Goal: Task Accomplishment & Management: Complete application form

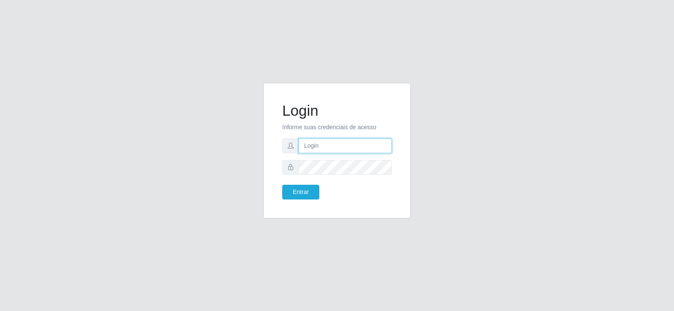
click at [346, 152] on input "text" at bounding box center [344, 145] width 93 height 15
type input "[PERSON_NAME][EMAIL_ADDRESS][DOMAIN_NAME]"
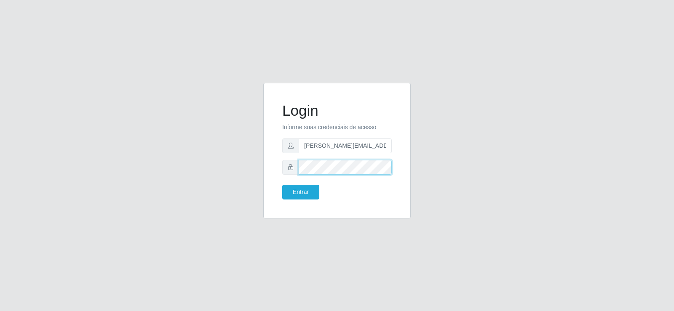
click at [282, 185] on button "Entrar" at bounding box center [300, 192] width 37 height 15
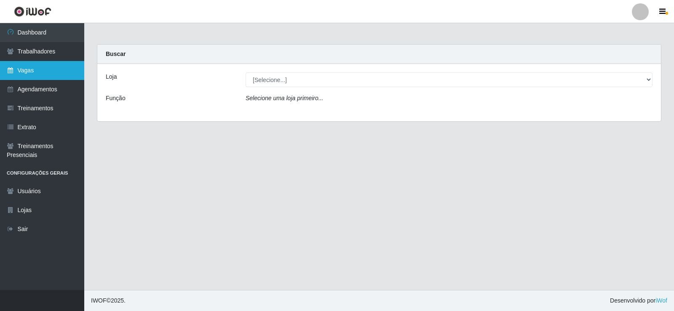
click at [39, 72] on link "Vagas" at bounding box center [42, 70] width 84 height 19
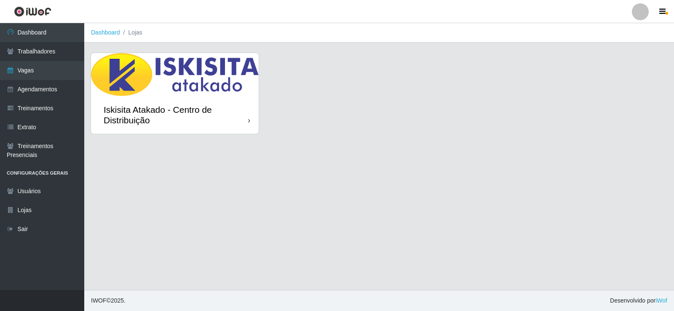
click at [181, 94] on img at bounding box center [175, 74] width 168 height 43
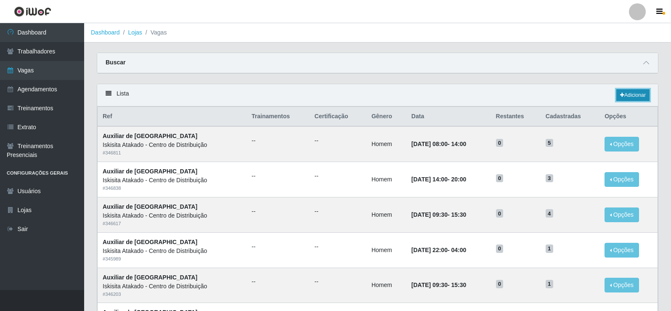
click at [632, 93] on link "Adicionar" at bounding box center [633, 95] width 33 height 12
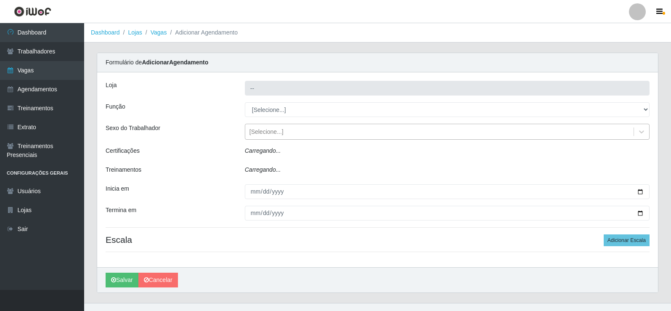
type input "Iskisita Atakado - Centro de Distribuição"
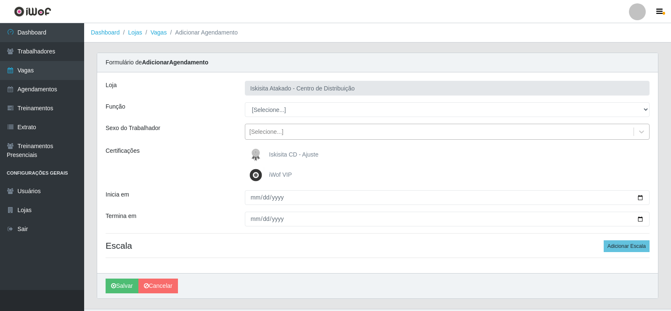
click at [261, 129] on div "[Selecione...]" at bounding box center [267, 132] width 34 height 9
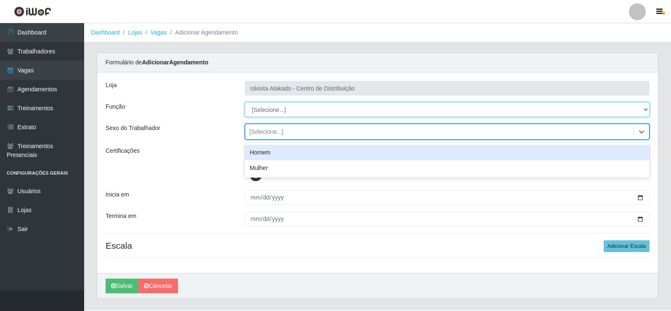
click at [262, 105] on select "[Selecione...] Auxiliar de Estoque Auxiliar de Estoque + Auxiliar de Estoque ++…" at bounding box center [447, 109] width 405 height 15
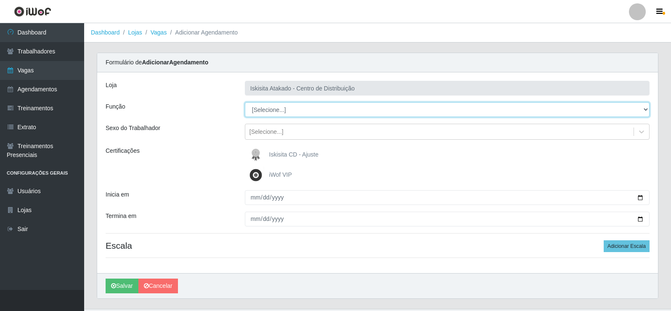
select select "75"
click at [245, 102] on select "[Selecione...] Auxiliar de Estoque Auxiliar de Estoque + Auxiliar de Estoque ++…" at bounding box center [447, 109] width 405 height 15
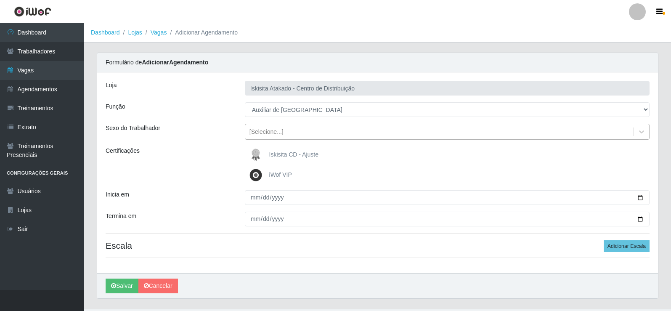
click at [277, 131] on div "[Selecione...]" at bounding box center [267, 132] width 34 height 9
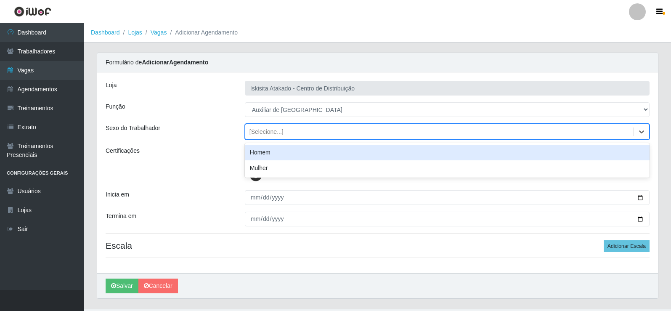
click at [276, 154] on div "Homem" at bounding box center [447, 153] width 405 height 16
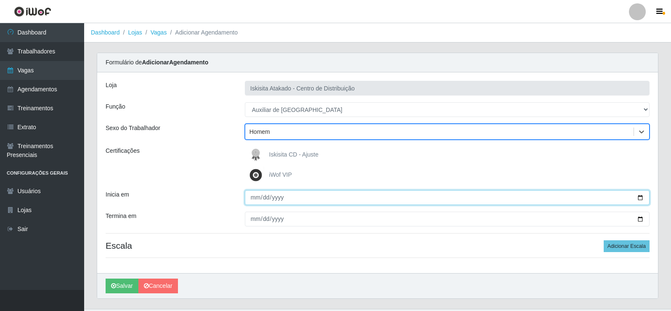
click at [249, 199] on input "Inicia em" at bounding box center [447, 197] width 405 height 15
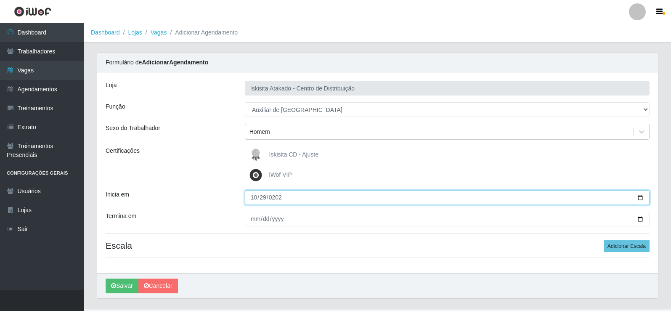
type input "[DATE]"
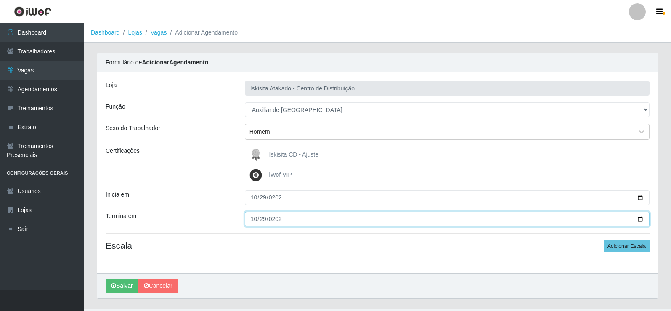
type input "[DATE]"
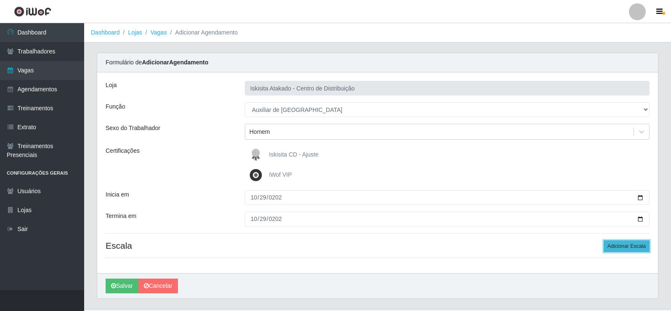
click at [624, 248] on button "Adicionar Escala" at bounding box center [627, 246] width 46 height 12
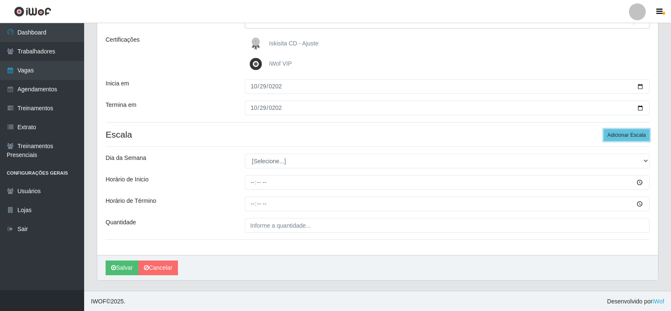
scroll to position [112, 0]
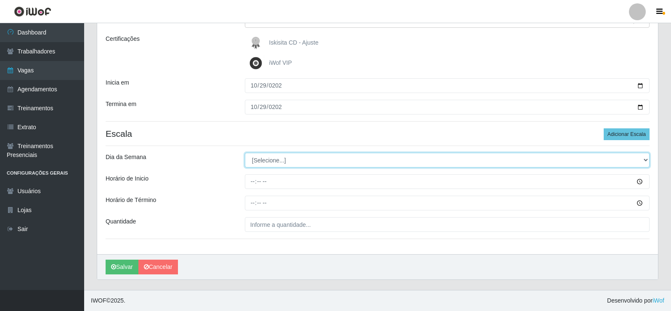
click at [278, 162] on select "[Selecione...] Segunda Terça Quarta Quinta Sexta Sábado Domingo" at bounding box center [447, 160] width 405 height 15
select select "1"
click at [245, 153] on select "[Selecione...] Segunda Terça Quarta Quinta Sexta Sábado Domingo" at bounding box center [447, 160] width 405 height 15
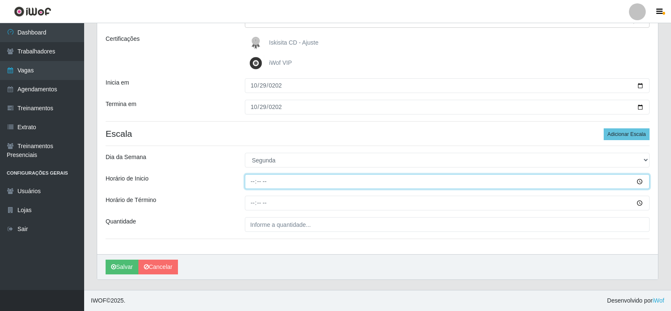
click at [253, 179] on input "Horário de Inicio" at bounding box center [447, 181] width 405 height 15
type input "08:00"
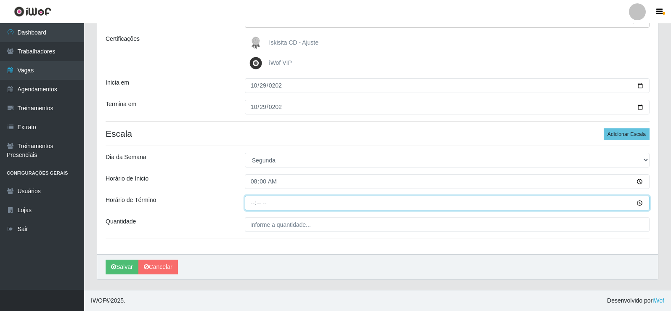
type input "14:00"
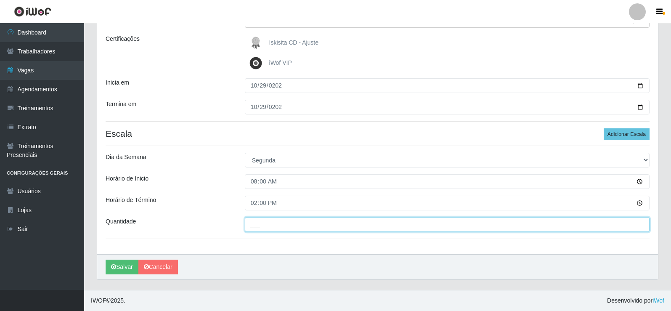
type input "2__"
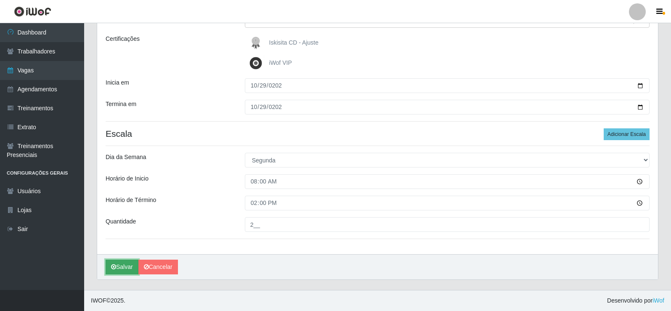
click at [126, 266] on button "Salvar" at bounding box center [122, 267] width 33 height 15
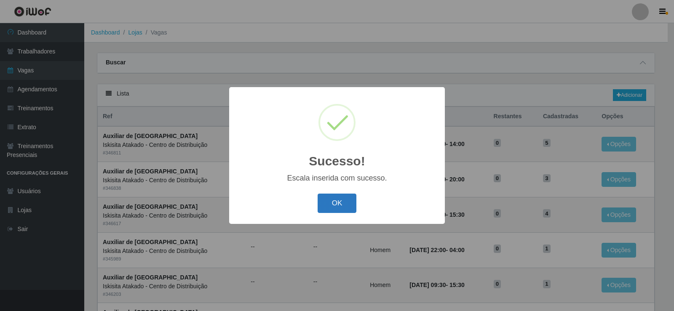
click at [348, 201] on button "OK" at bounding box center [336, 204] width 39 height 20
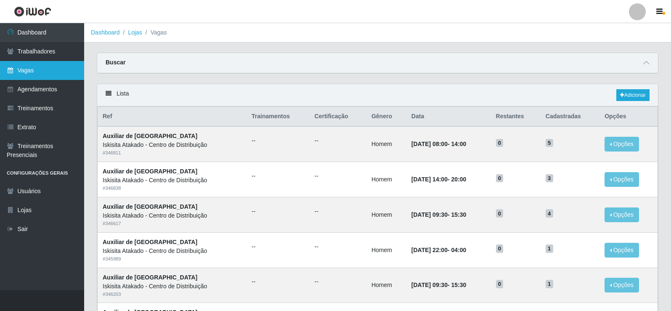
click at [48, 72] on link "Vagas" at bounding box center [42, 70] width 84 height 19
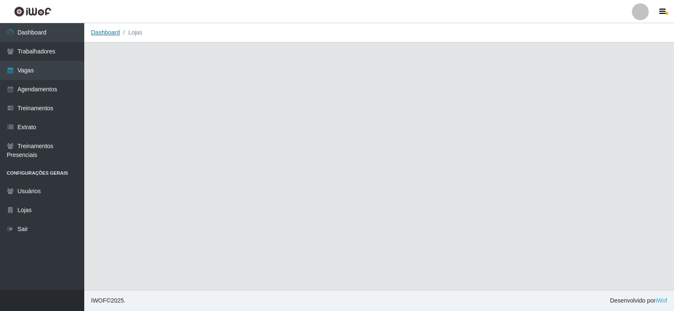
click at [105, 29] on link "Dashboard" at bounding box center [105, 32] width 29 height 7
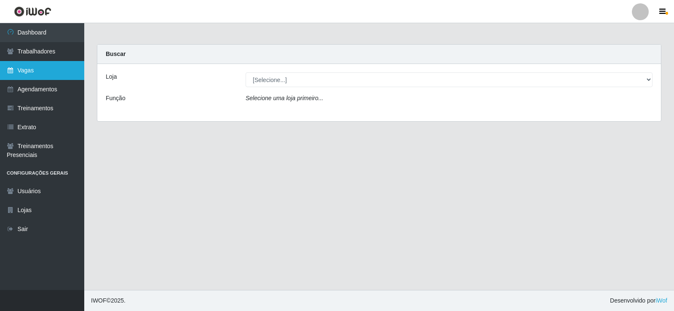
click at [32, 71] on link "Vagas" at bounding box center [42, 70] width 84 height 19
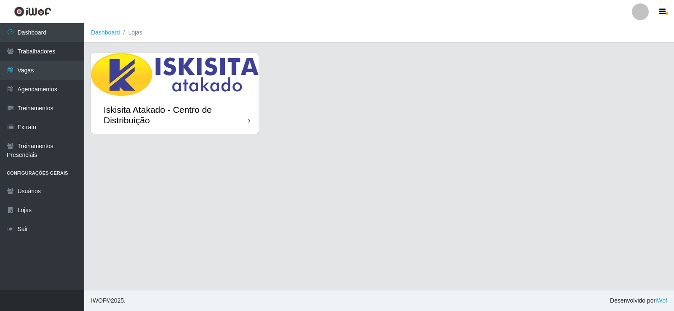
click at [233, 105] on div "Iskisita Atakado - Centro de Distribuição" at bounding box center [176, 114] width 144 height 21
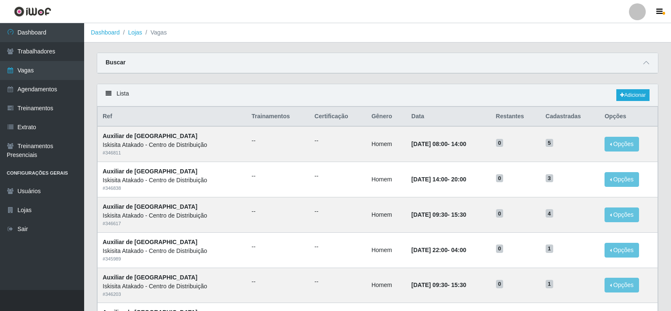
click at [665, 5] on header "Perfil Alterar Senha Sair" at bounding box center [335, 11] width 671 height 23
click at [658, 11] on icon "button" at bounding box center [660, 12] width 6 height 8
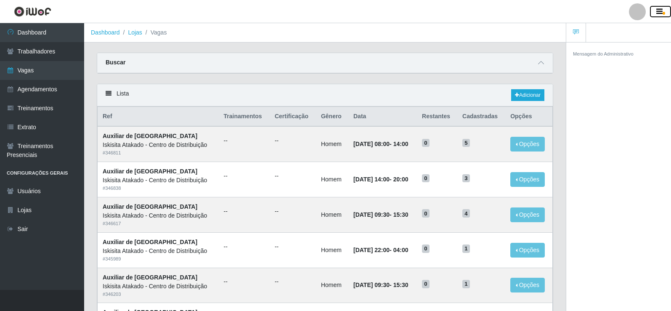
click at [658, 13] on icon "button" at bounding box center [660, 12] width 6 height 8
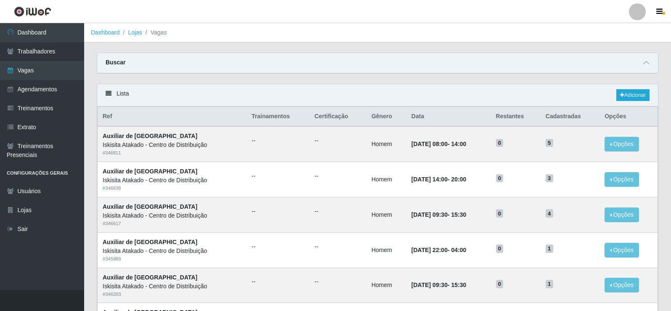
click at [636, 13] on div at bounding box center [637, 11] width 17 height 17
click at [457, 36] on ol "Dashboard Lojas Vagas" at bounding box center [377, 32] width 587 height 19
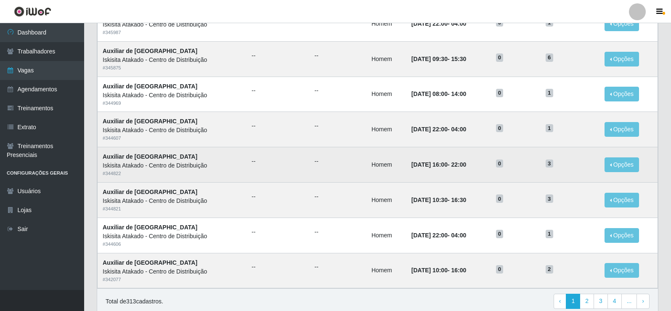
scroll to position [402, 0]
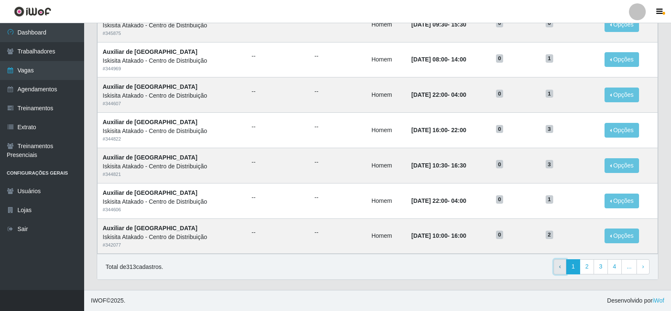
click at [561, 269] on span "‹" at bounding box center [560, 266] width 2 height 7
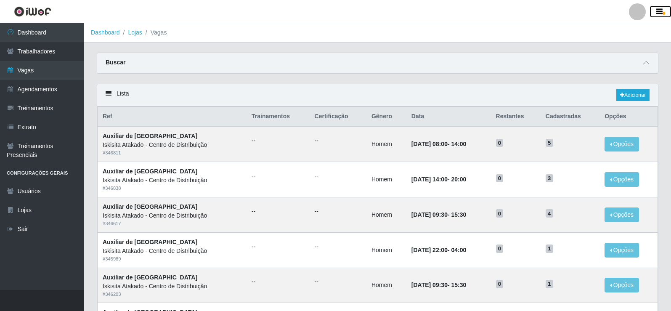
click at [660, 9] on icon "button" at bounding box center [660, 12] width 6 height 8
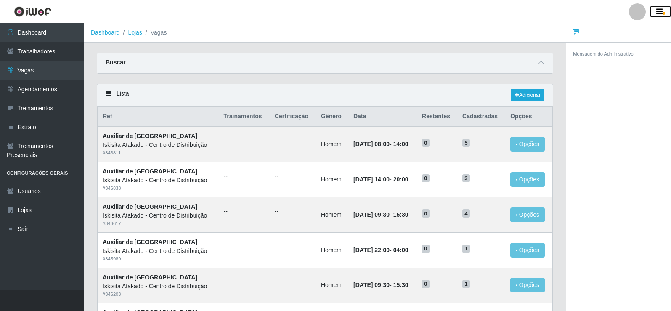
click at [655, 8] on button "button" at bounding box center [660, 12] width 21 height 12
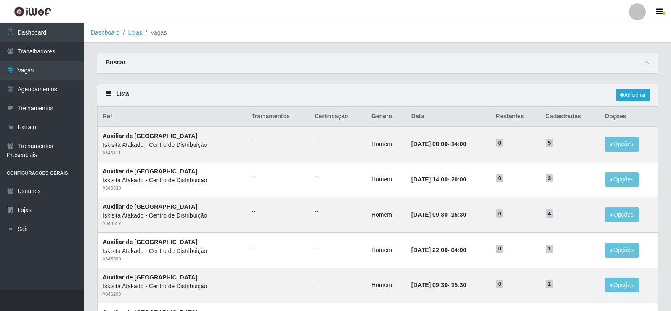
click at [638, 9] on div at bounding box center [637, 11] width 17 height 17
click at [608, 62] on button "Sair" at bounding box center [621, 65] width 76 height 17
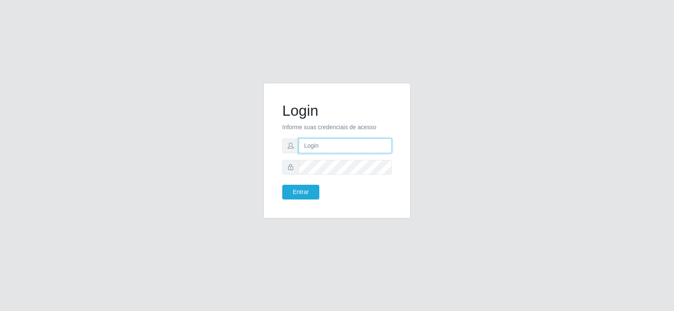
click at [328, 149] on input "text" at bounding box center [344, 145] width 93 height 15
type input "[PERSON_NAME][EMAIL_ADDRESS][DOMAIN_NAME]"
click at [314, 188] on button "Entrar" at bounding box center [300, 192] width 37 height 15
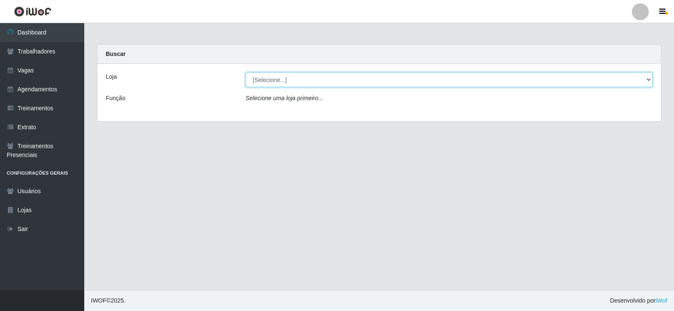
click at [287, 83] on select "[Selecione...] Iskisita Atakado - Centro de Distribuição" at bounding box center [448, 79] width 407 height 15
select select "425"
click at [245, 72] on select "[Selecione...] Iskisita Atakado - Centro de Distribuição" at bounding box center [448, 79] width 407 height 15
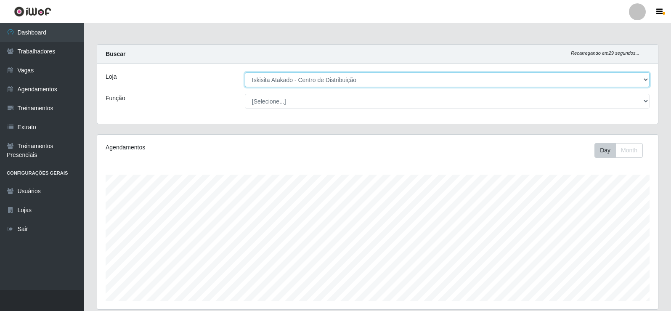
scroll to position [175, 561]
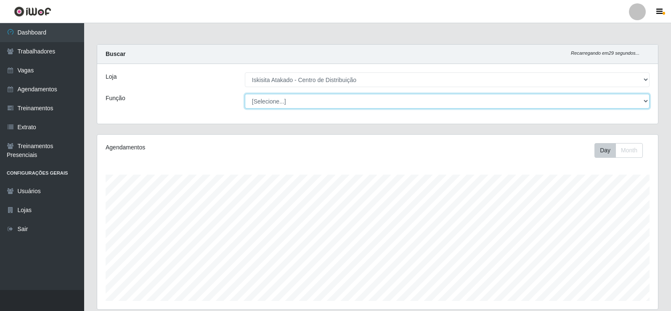
drag, startPoint x: 290, startPoint y: 86, endPoint x: 293, endPoint y: 101, distance: 14.9
click at [293, 101] on select "[Selecione...] Auxiliar de Estoque Auxiliar de Estoque + Auxiliar de Estoque ++…" at bounding box center [447, 101] width 405 height 15
select select "75"
click at [245, 94] on select "[Selecione...] Auxiliar de Estoque Auxiliar de Estoque + Auxiliar de Estoque ++…" at bounding box center [447, 101] width 405 height 15
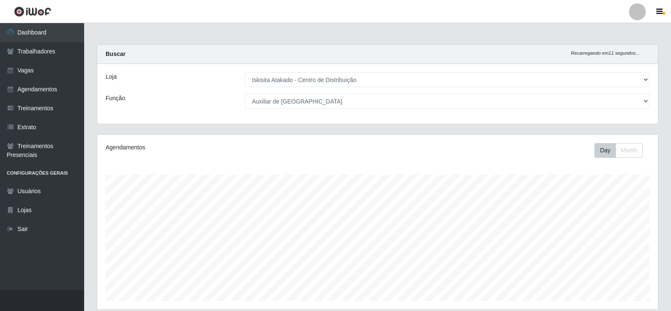
click at [195, 121] on div "Loja [Selecione...] Iskisita Atakado - Centro de Distribuição Função [Selecione…" at bounding box center [377, 94] width 561 height 60
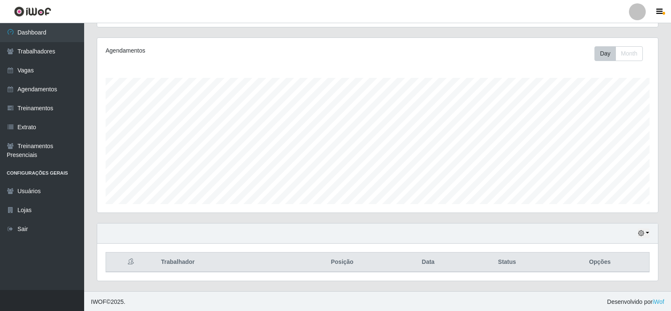
scroll to position [98, 0]
click at [15, 69] on link "Vagas" at bounding box center [42, 70] width 84 height 19
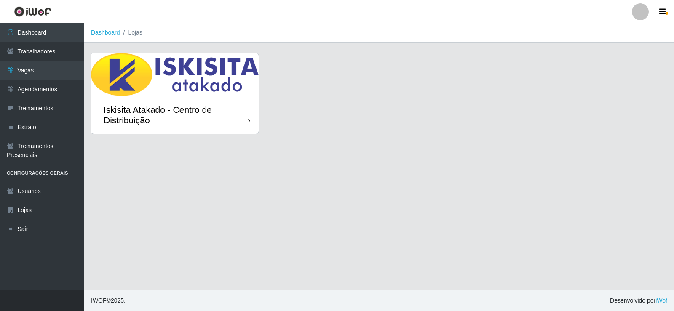
click at [156, 77] on img at bounding box center [175, 74] width 168 height 43
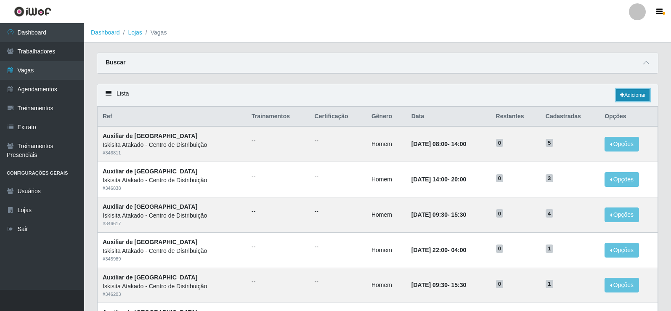
click at [645, 93] on link "Adicionar" at bounding box center [633, 95] width 33 height 12
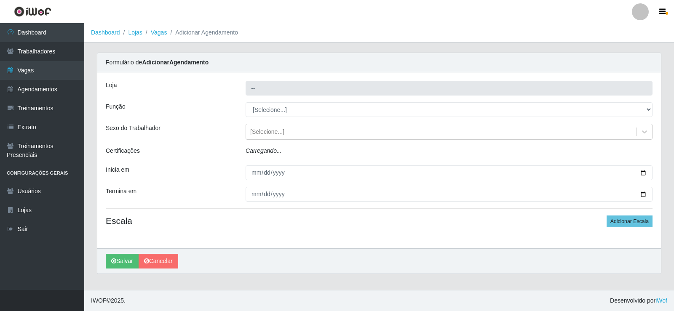
type input "Iskisita Atakado - Centro de Distribuição"
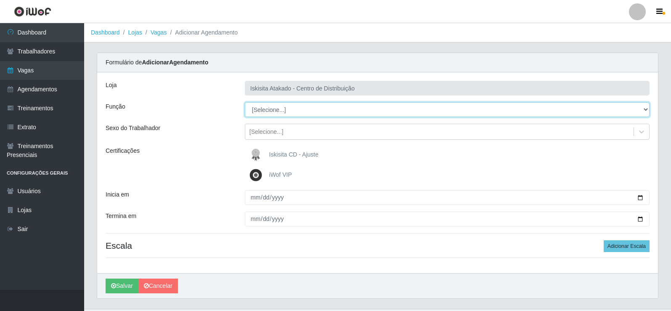
click at [276, 110] on select "[Selecione...] Auxiliar de Estoque Auxiliar de Estoque + Auxiliar de Estoque ++…" at bounding box center [447, 109] width 405 height 15
select select "75"
click at [245, 102] on select "[Selecione...] Auxiliar de Estoque Auxiliar de Estoque + Auxiliar de Estoque ++…" at bounding box center [447, 109] width 405 height 15
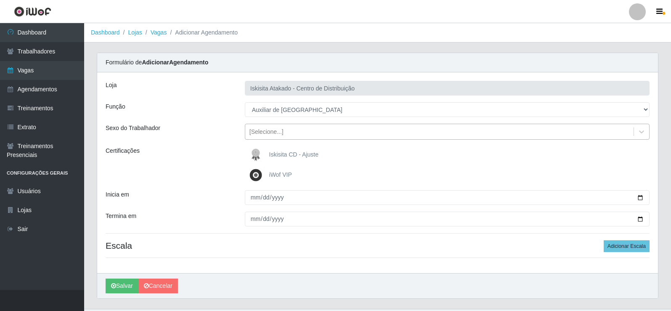
click at [271, 133] on div "[Selecione...]" at bounding box center [267, 132] width 34 height 9
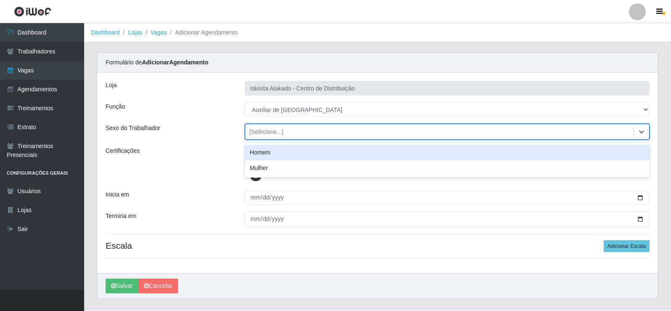
click at [271, 155] on div "Homem" at bounding box center [447, 153] width 405 height 16
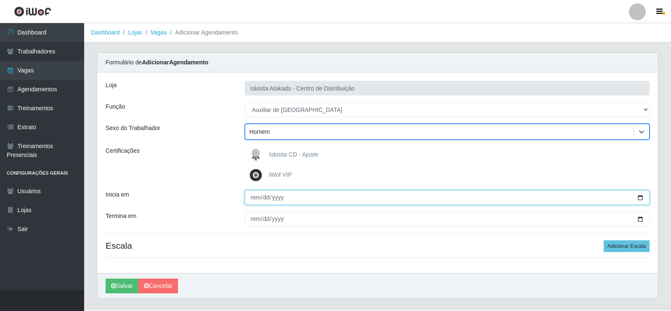
click at [255, 196] on input "Inicia em" at bounding box center [447, 197] width 405 height 15
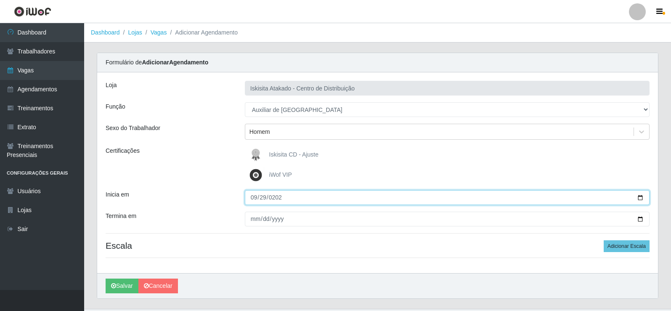
type input "[DATE]"
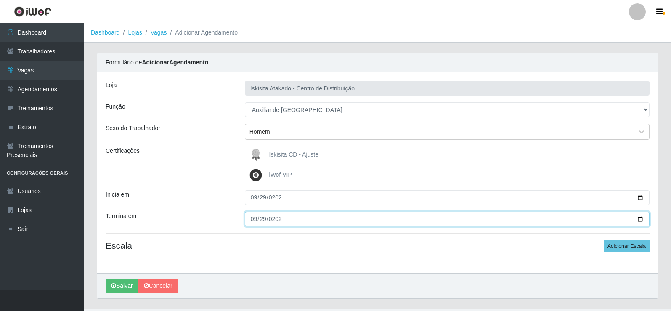
type input "[DATE]"
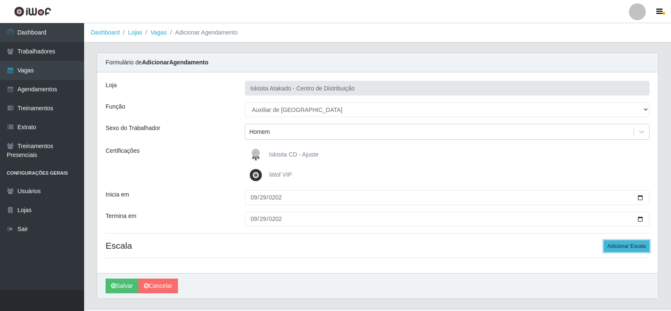
click at [624, 251] on button "Adicionar Escala" at bounding box center [627, 246] width 46 height 12
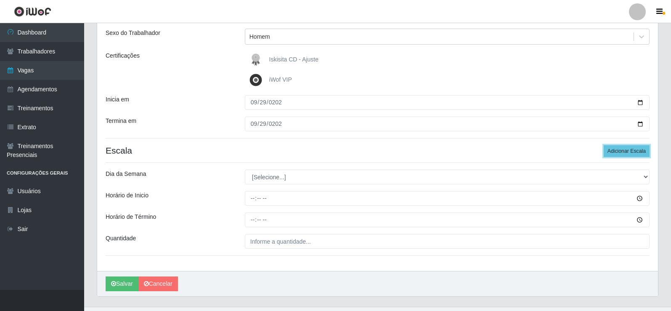
scroll to position [112, 0]
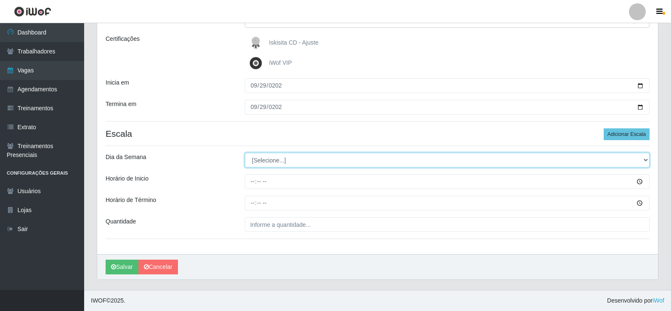
click at [297, 159] on select "[Selecione...] Segunda Terça Quarta Quinta Sexta Sábado Domingo" at bounding box center [447, 160] width 405 height 15
select select "1"
click at [245, 153] on select "[Selecione...] Segunda Terça Quarta Quinta Sexta Sábado Domingo" at bounding box center [447, 160] width 405 height 15
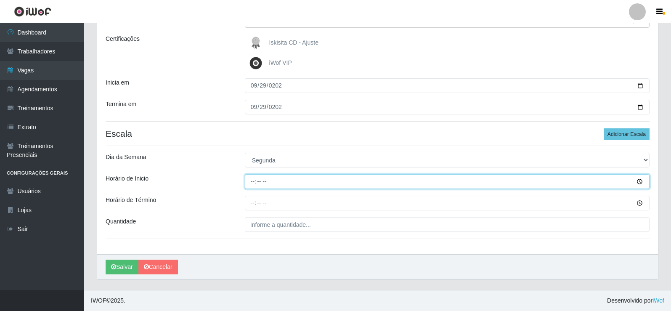
click at [252, 180] on input "Horário de Inicio" at bounding box center [447, 181] width 405 height 15
type input "08:00"
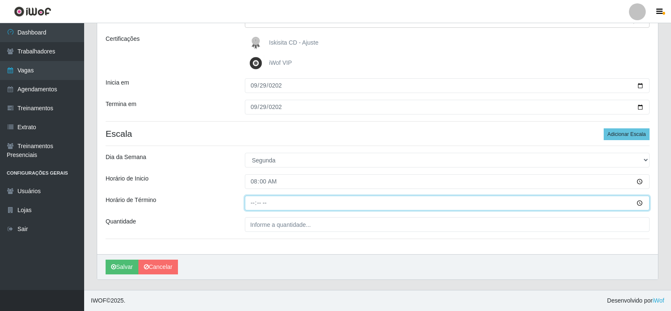
type input "14:00"
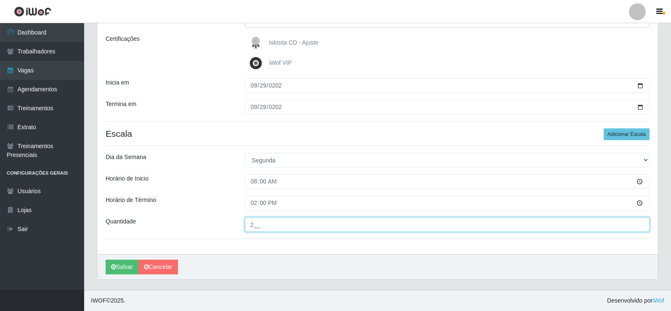
type input "2__"
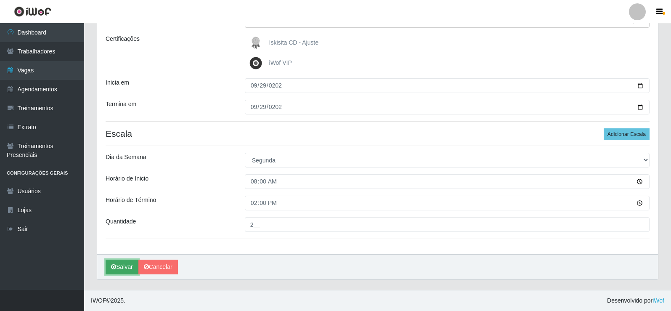
click at [118, 267] on button "Salvar" at bounding box center [122, 267] width 33 height 15
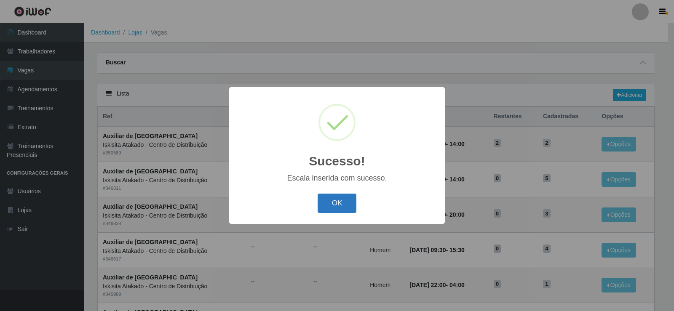
click at [343, 202] on button "OK" at bounding box center [336, 204] width 39 height 20
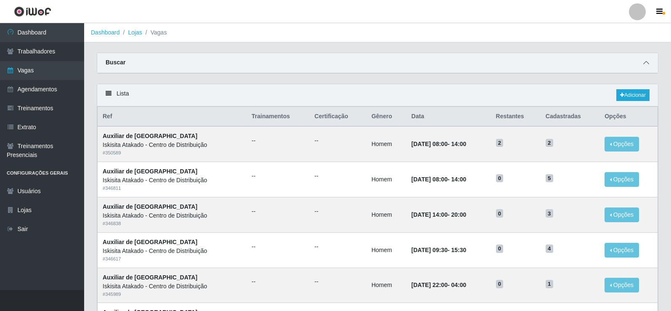
click at [645, 61] on span at bounding box center [647, 63] width 10 height 10
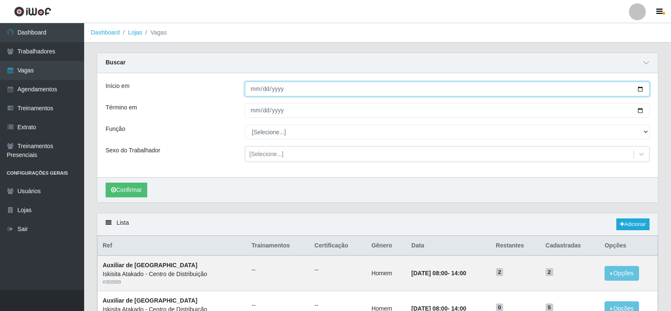
click at [288, 91] on input "Início em" at bounding box center [447, 89] width 405 height 15
type input "[DATE]"
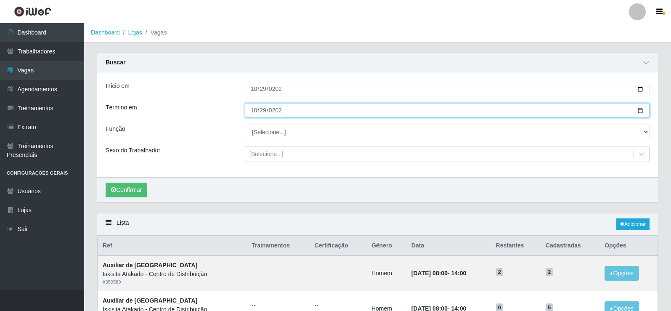
type input "[DATE]"
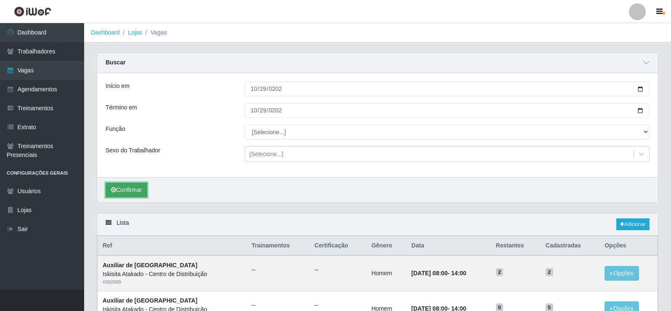
click at [125, 188] on button "Confirmar" at bounding box center [127, 190] width 42 height 15
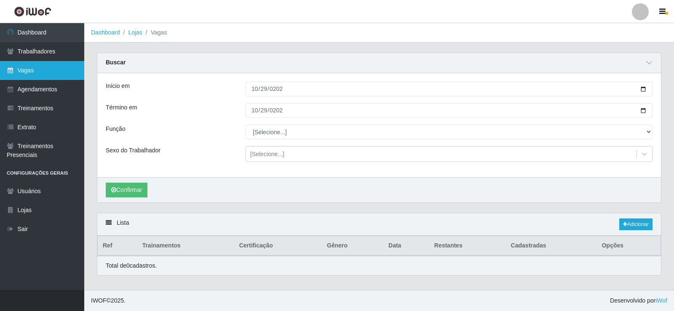
click at [37, 69] on link "Vagas" at bounding box center [42, 70] width 84 height 19
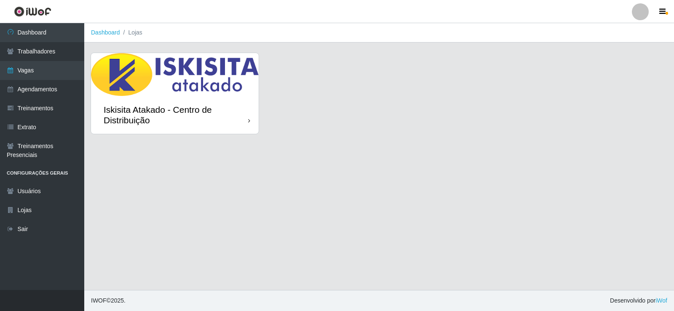
click at [215, 96] on div "Iskisita Atakado - Centro de Distribuição" at bounding box center [175, 115] width 168 height 38
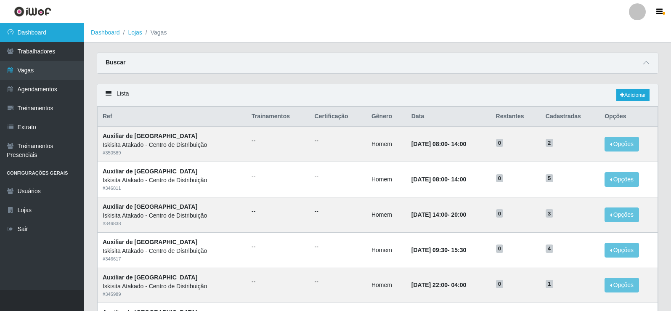
click at [49, 32] on link "Dashboard" at bounding box center [42, 32] width 84 height 19
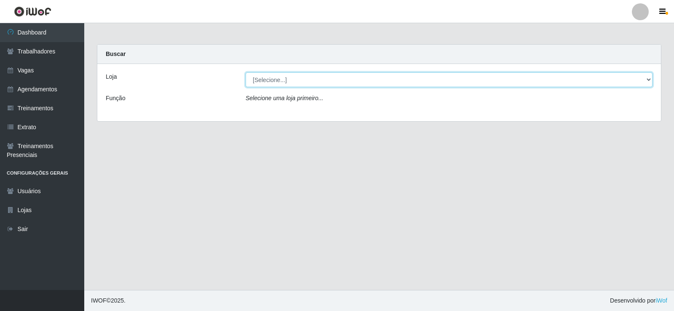
click at [269, 76] on select "[Selecione...] Iskisita Atakado - Centro de Distribuição" at bounding box center [448, 79] width 407 height 15
select select "425"
click at [245, 72] on select "[Selecione...] Iskisita Atakado - Centro de Distribuição" at bounding box center [448, 79] width 407 height 15
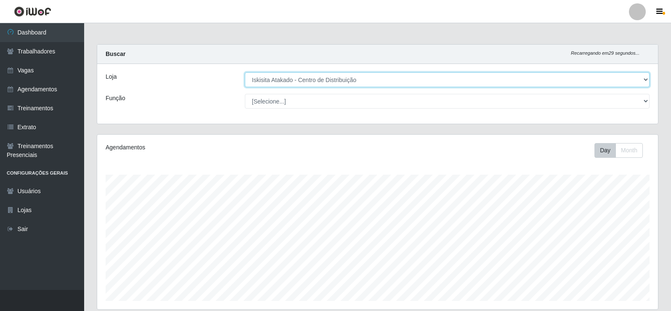
scroll to position [175, 561]
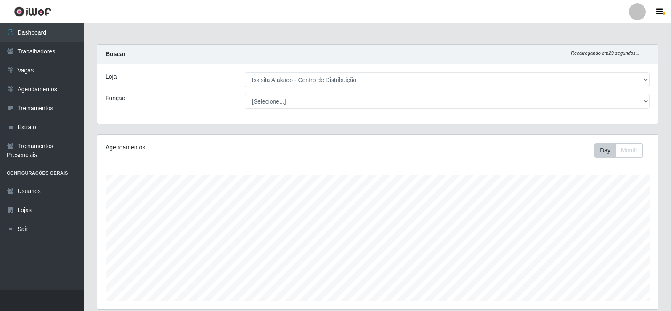
click at [242, 48] on div "Buscar Recarregando em 29 segundos..." at bounding box center [377, 54] width 561 height 19
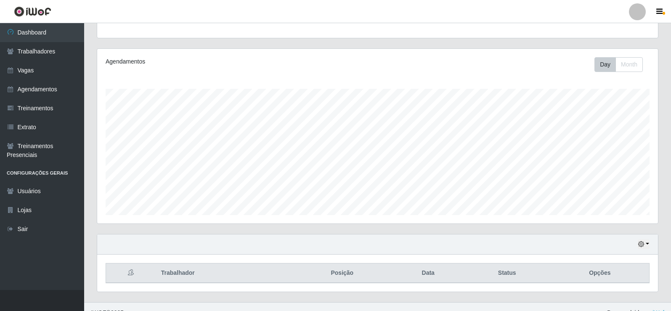
scroll to position [98, 0]
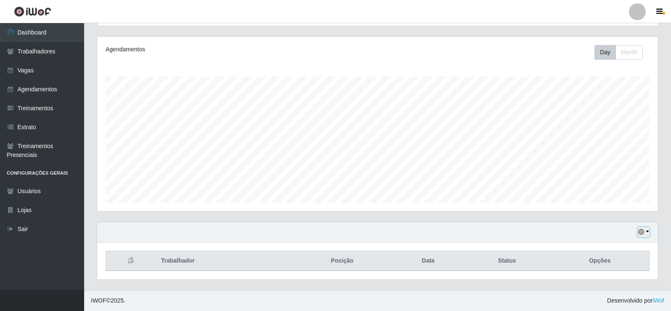
click at [643, 227] on button "button" at bounding box center [644, 232] width 12 height 10
click at [604, 208] on button "1 Semana" at bounding box center [616, 201] width 67 height 18
click at [443, 221] on div "Agendamentos Day Month" at bounding box center [378, 129] width 575 height 186
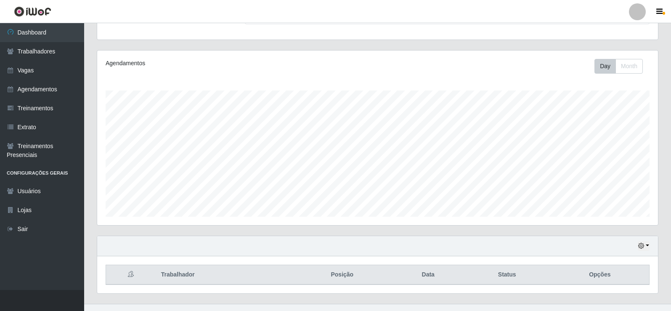
scroll to position [98, 0]
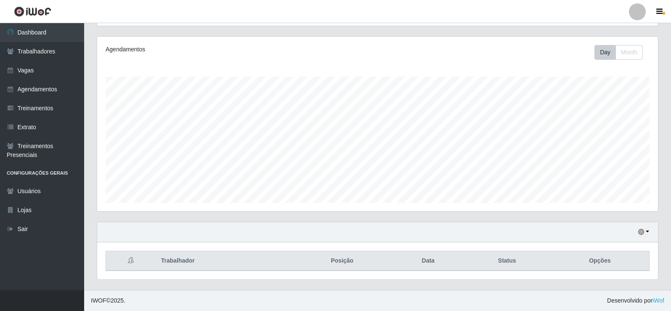
click at [639, 239] on div "Hoje 1 dia 3 dias 1 Semana Não encerrados" at bounding box center [377, 232] width 561 height 20
click at [642, 232] on icon "button" at bounding box center [642, 232] width 6 height 6
click at [612, 184] on button "3 dias" at bounding box center [616, 183] width 67 height 18
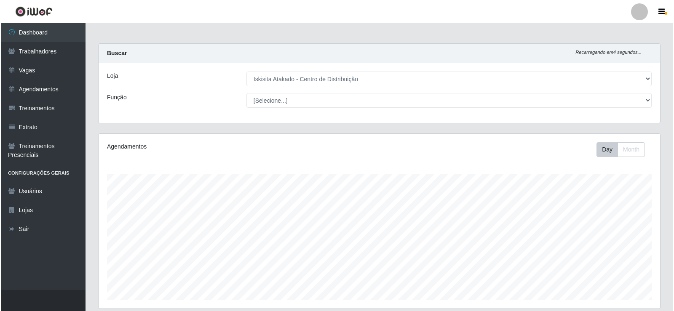
scroll to position [0, 0]
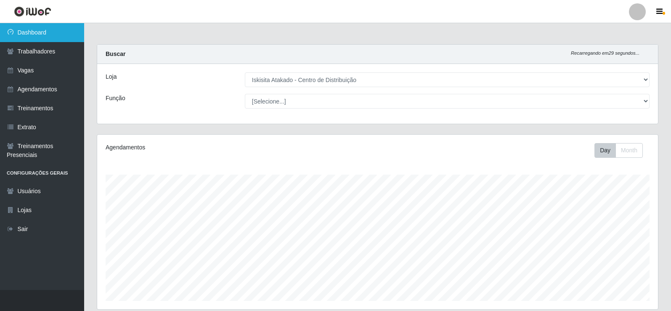
click at [46, 29] on link "Dashboard" at bounding box center [42, 32] width 84 height 19
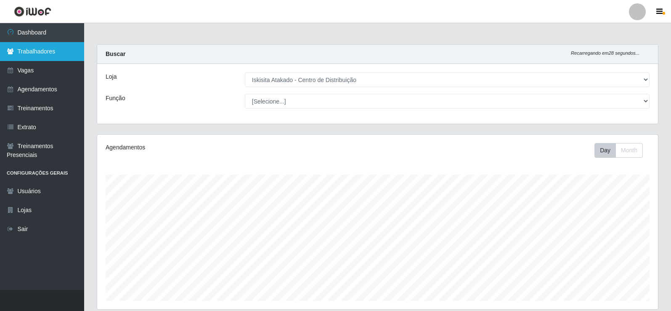
click at [54, 50] on link "Trabalhadores" at bounding box center [42, 51] width 84 height 19
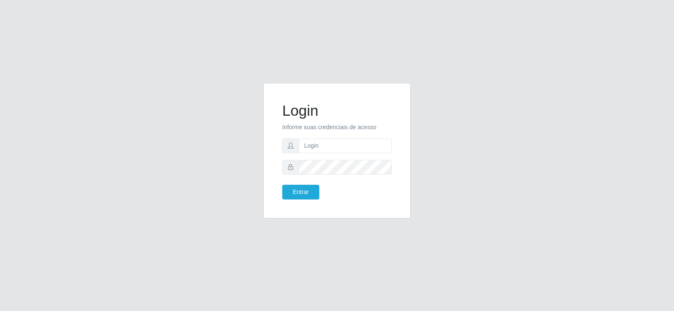
click at [335, 153] on form "Login Informe suas credenciais de acesso Entrar" at bounding box center [336, 151] width 109 height 98
click at [329, 144] on input "text" at bounding box center [344, 145] width 93 height 15
type input "[PERSON_NAME][EMAIL_ADDRESS][DOMAIN_NAME]"
click at [304, 194] on button "Entrar" at bounding box center [300, 192] width 37 height 15
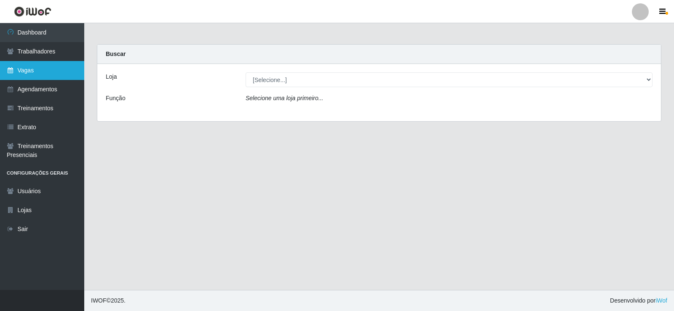
click at [48, 70] on link "Vagas" at bounding box center [42, 70] width 84 height 19
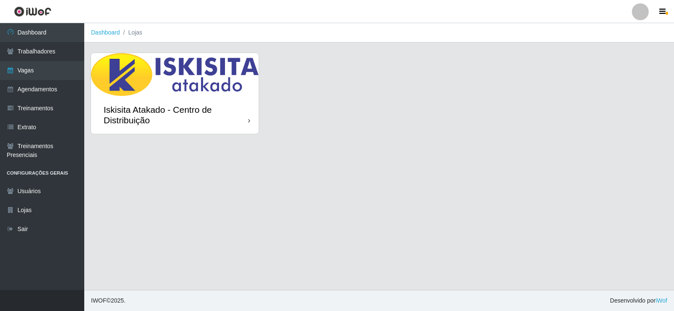
click at [191, 75] on img at bounding box center [175, 74] width 168 height 43
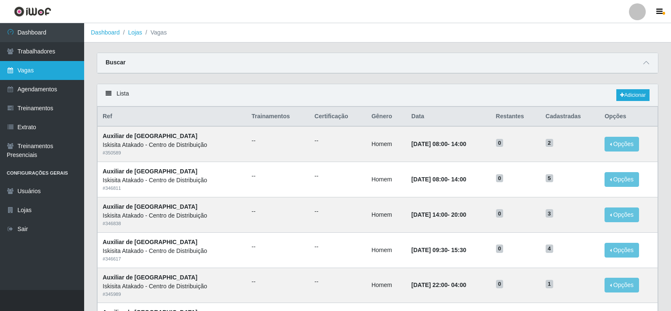
click at [40, 69] on link "Vagas" at bounding box center [42, 70] width 84 height 19
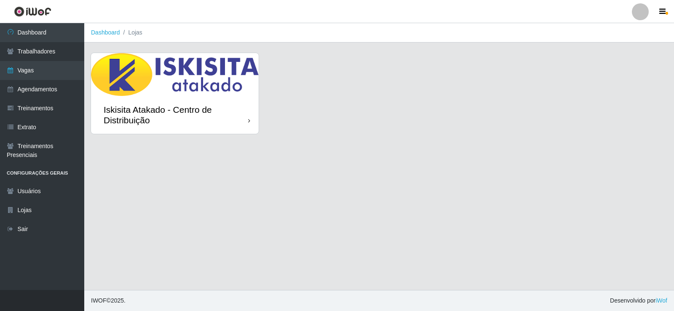
click at [161, 81] on img at bounding box center [175, 74] width 168 height 43
